Goal: Transaction & Acquisition: Purchase product/service

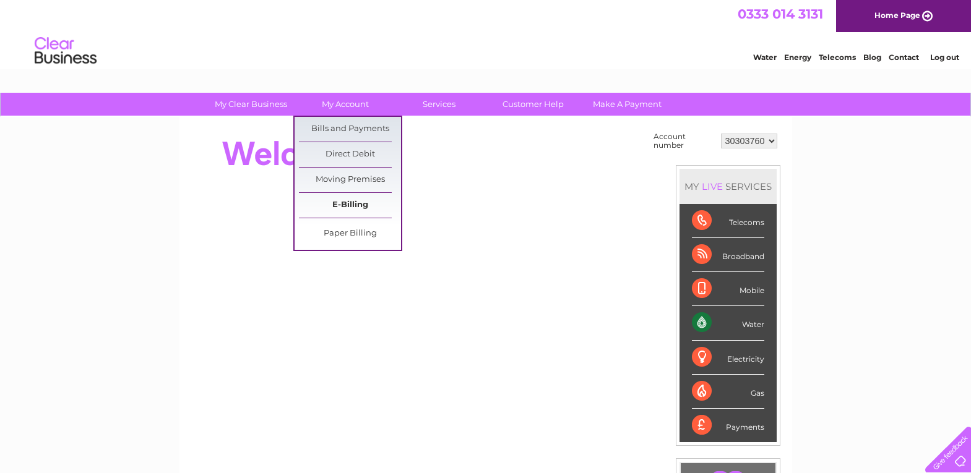
click at [355, 204] on link "E-Billing" at bounding box center [350, 205] width 102 height 25
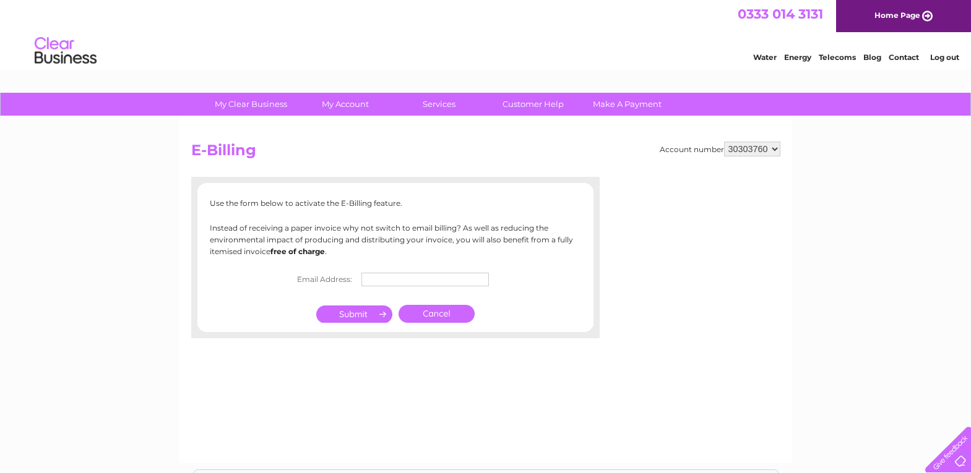
scroll to position [62, 0]
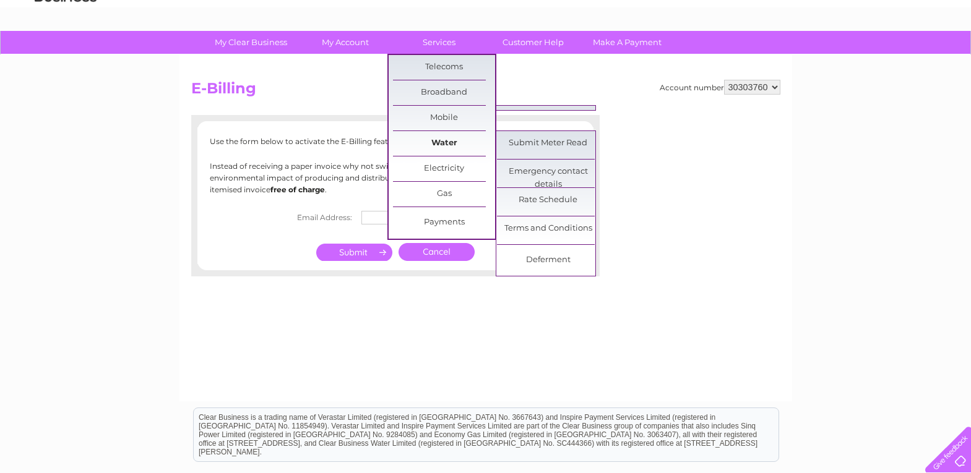
click at [456, 148] on link "Water" at bounding box center [444, 143] width 102 height 25
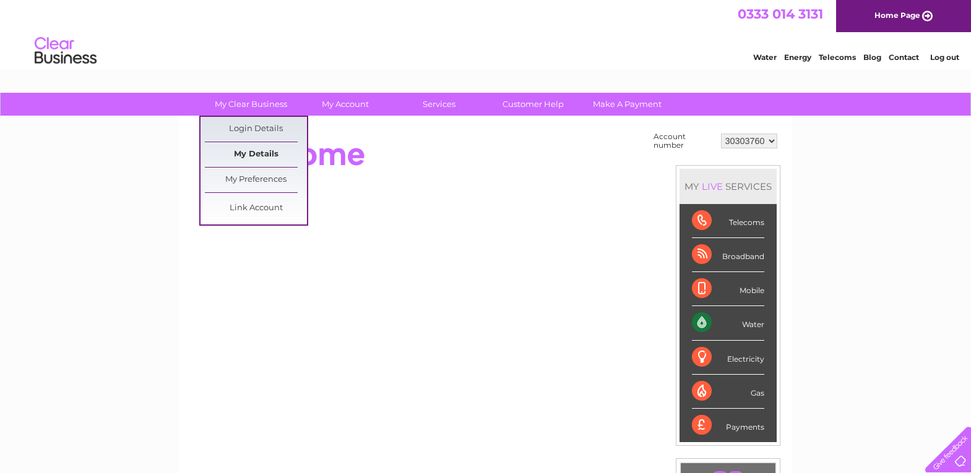
click at [271, 150] on link "My Details" at bounding box center [256, 154] width 102 height 25
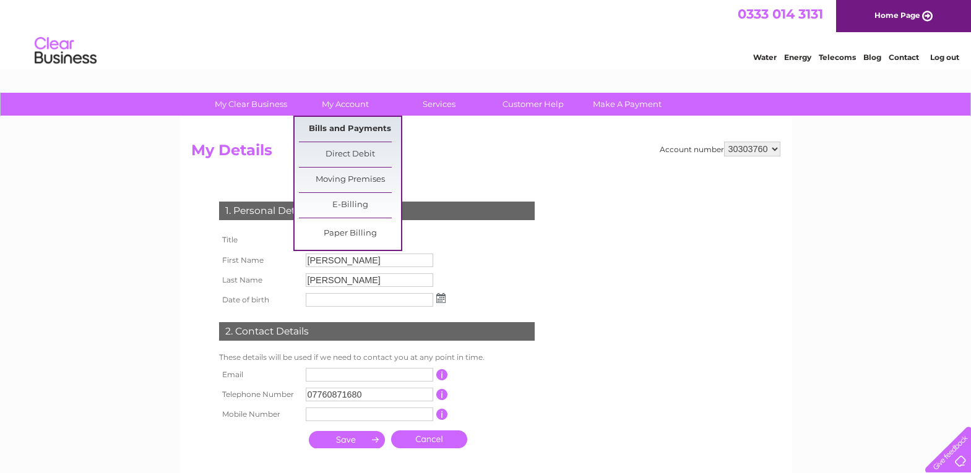
click at [359, 128] on link "Bills and Payments" at bounding box center [350, 129] width 102 height 25
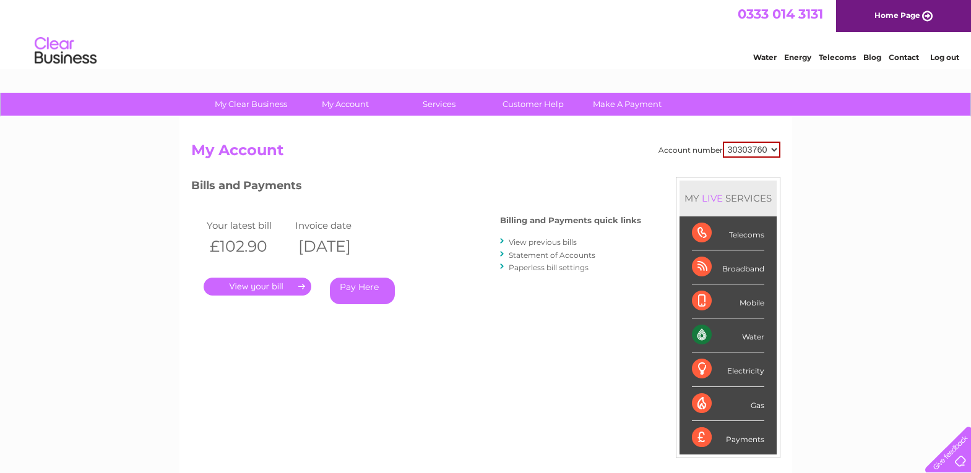
click at [366, 293] on link "Pay Here" at bounding box center [362, 291] width 65 height 27
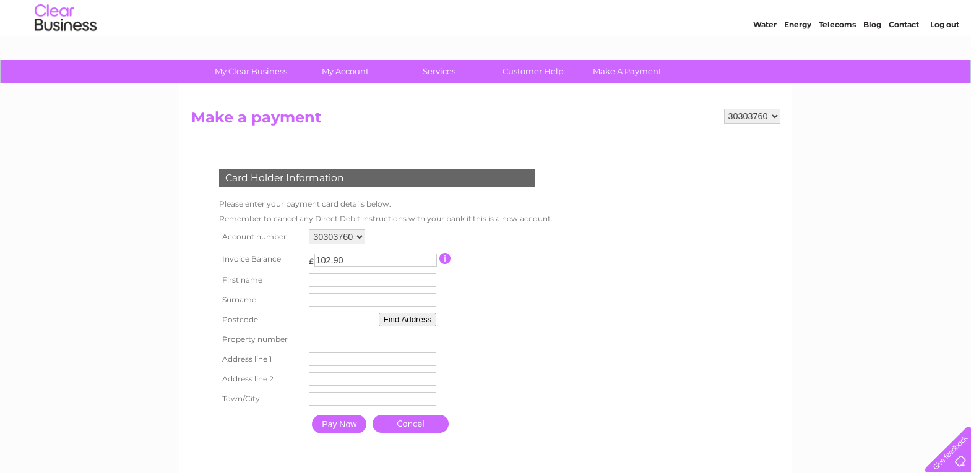
scroll to position [62, 0]
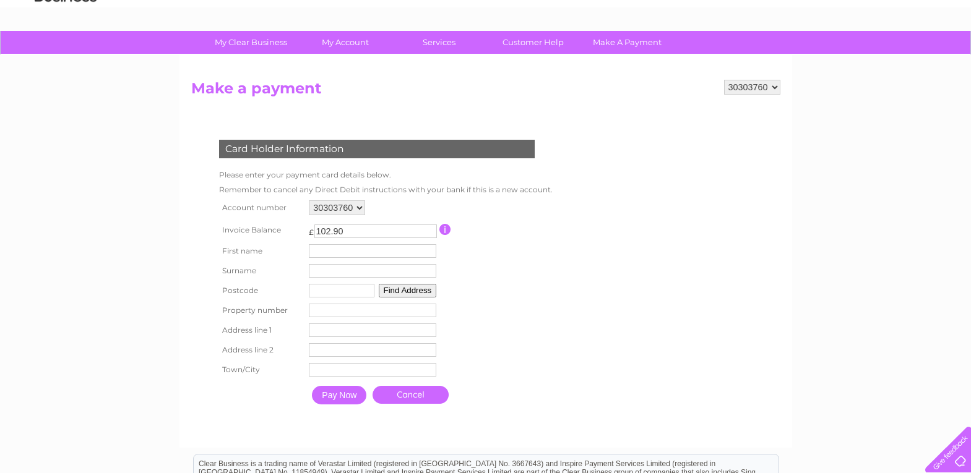
click at [342, 394] on input "Pay Now" at bounding box center [339, 395] width 54 height 19
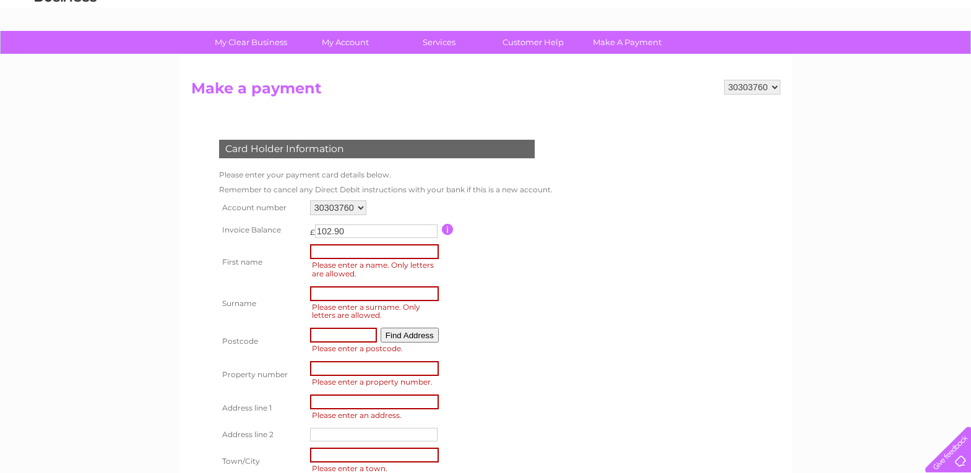
click at [382, 254] on input "text" at bounding box center [374, 251] width 129 height 15
type input "Artur"
type input "Ghazaryan"
type input "AB241GU"
type input "59"
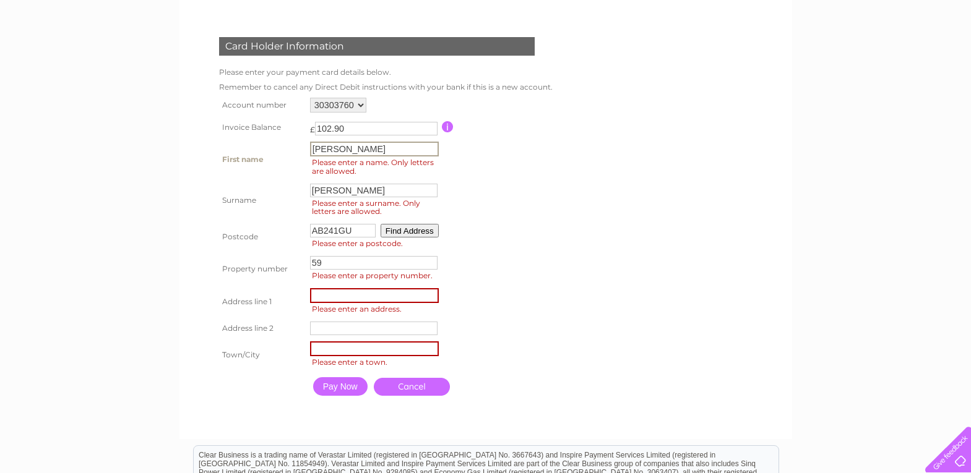
scroll to position [186, 0]
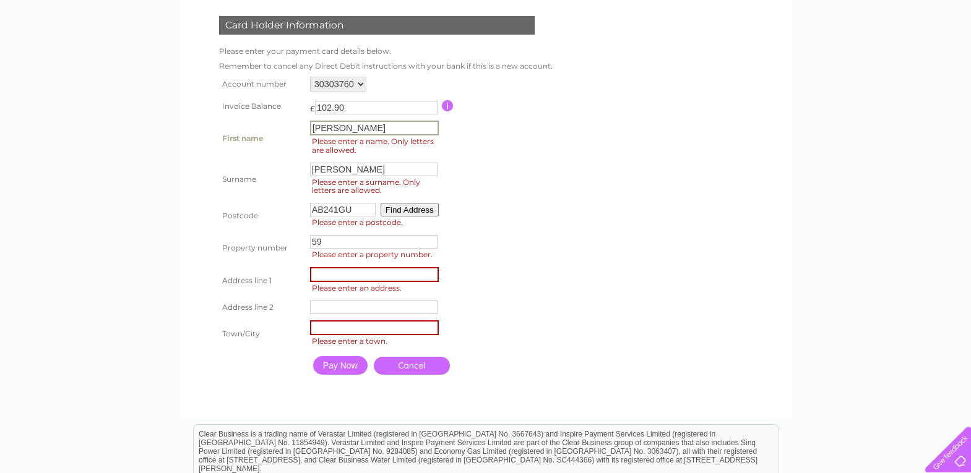
click at [382, 275] on input "text" at bounding box center [374, 274] width 129 height 15
type input "27 WINDMILL BRAE"
type input "Oki Doki"
type input "Aberdeen"
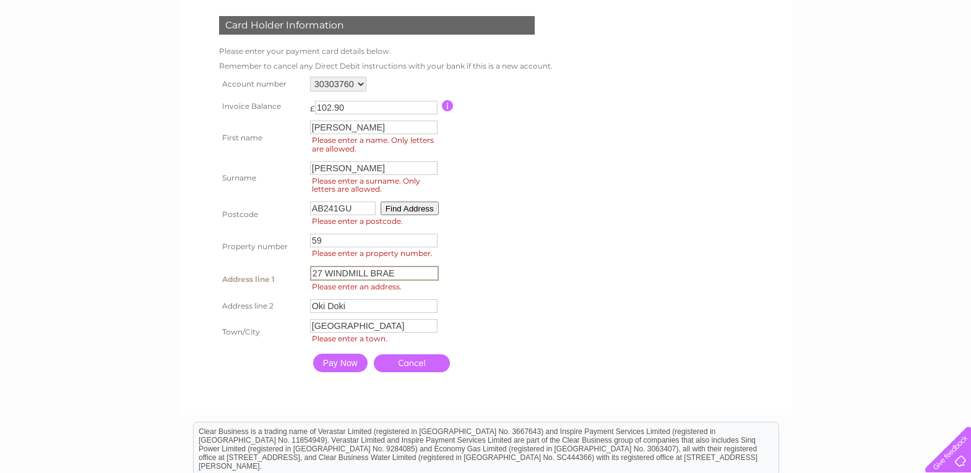
click at [339, 365] on input "Pay Now" at bounding box center [340, 363] width 54 height 19
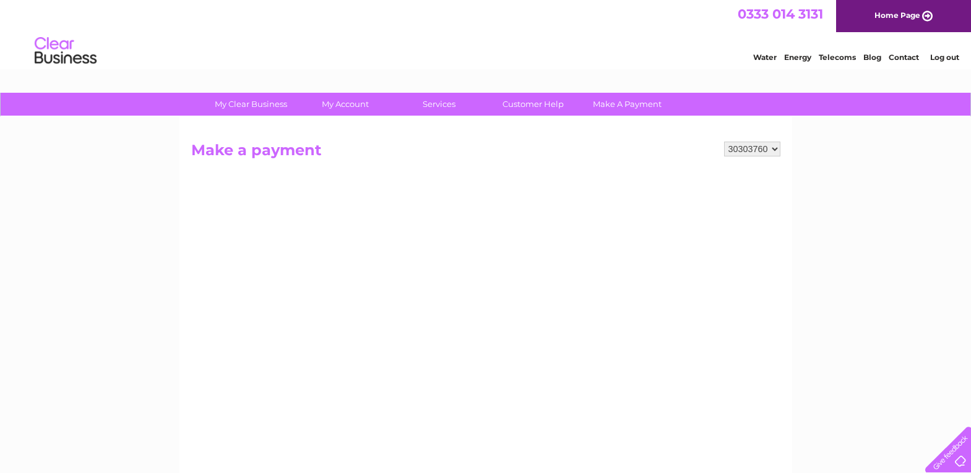
scroll to position [62, 0]
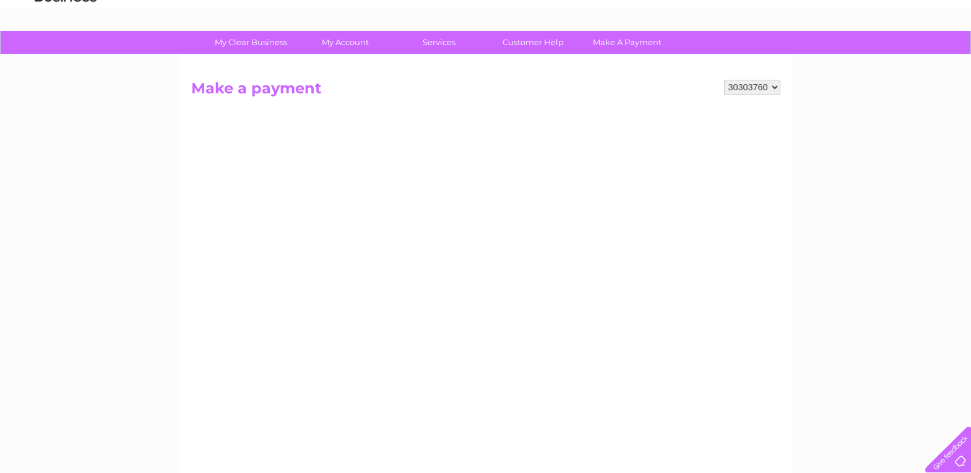
click at [832, 279] on div "My Clear Business Login Details My Details My Preferences Link Account My Accou…" at bounding box center [485, 464] width 971 height 867
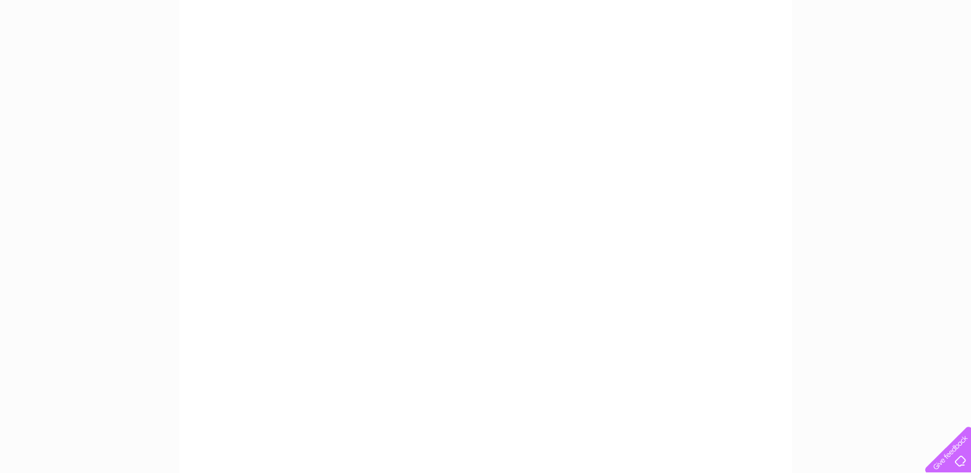
scroll to position [186, 0]
